Goal: Find contact information: Find contact information

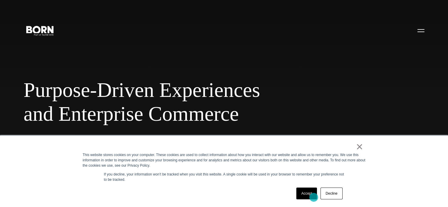
click at [312, 195] on link "Accept" at bounding box center [306, 193] width 21 height 12
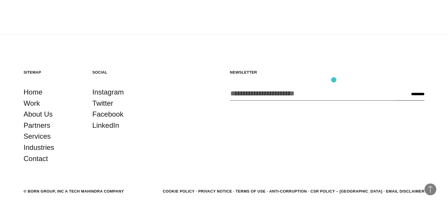
scroll to position [1555, 0]
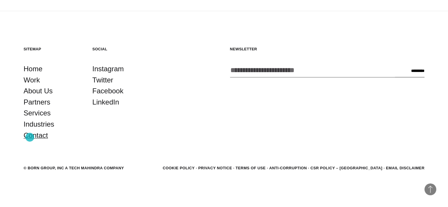
click at [30, 137] on link "Contact" at bounding box center [36, 135] width 24 height 11
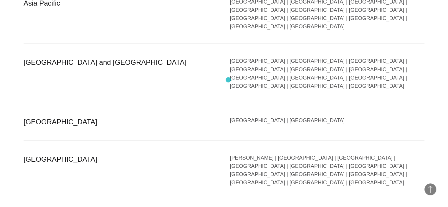
scroll to position [1207, 0]
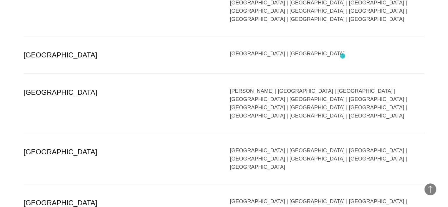
click at [342, 146] on div "[GEOGRAPHIC_DATA] | [GEOGRAPHIC_DATA] | [GEOGRAPHIC_DATA] | [GEOGRAPHIC_DATA] |…" at bounding box center [327, 158] width 195 height 25
click at [341, 146] on div "[GEOGRAPHIC_DATA] | [GEOGRAPHIC_DATA] | [GEOGRAPHIC_DATA] | [GEOGRAPHIC_DATA] |…" at bounding box center [327, 158] width 195 height 25
drag, startPoint x: 60, startPoint y: 64, endPoint x: 11, endPoint y: 62, distance: 48.7
click at [11, 62] on section "Region Country [GEOGRAPHIC_DATA] [GEOGRAPHIC_DATA] | [GEOGRAPHIC_DATA] | [GEOGR…" at bounding box center [224, 48] width 448 height 481
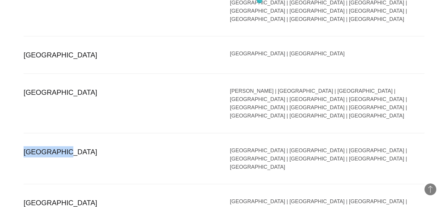
copy div "[GEOGRAPHIC_DATA]"
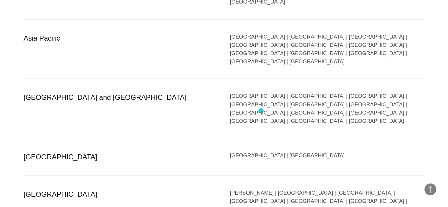
scroll to position [1148, 0]
